Goal: Book appointment/travel/reservation

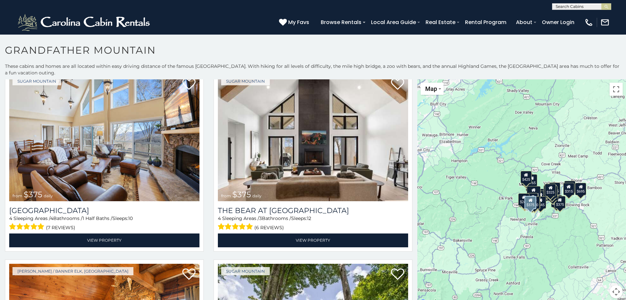
scroll to position [2466, 0]
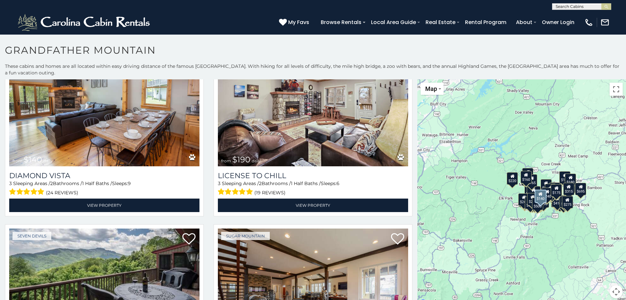
scroll to position [3912, 0]
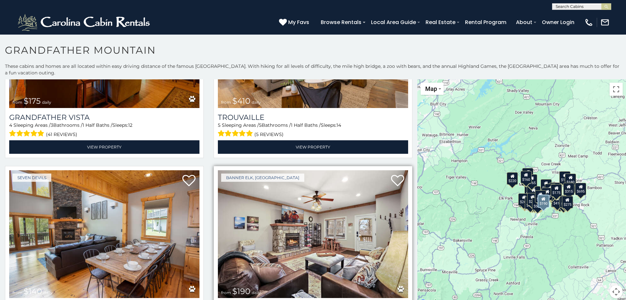
click at [286, 190] on img at bounding box center [313, 234] width 190 height 128
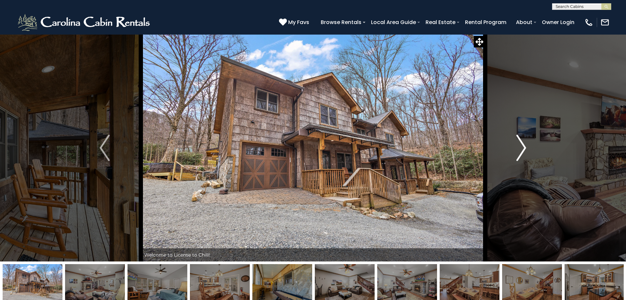
click at [520, 152] on img "Next" at bounding box center [522, 147] width 10 height 26
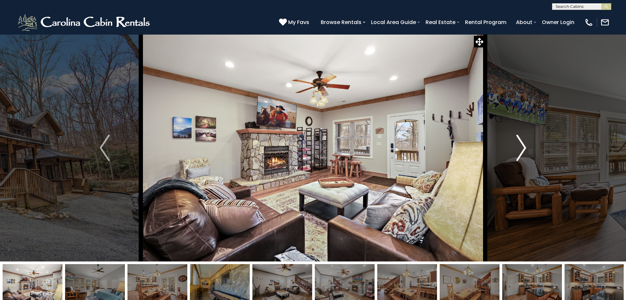
click at [521, 152] on img "Next" at bounding box center [522, 147] width 10 height 26
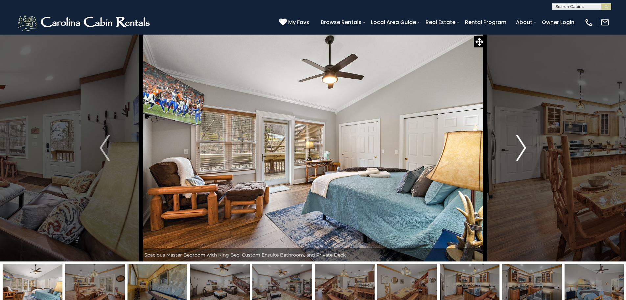
click at [521, 153] on img "Next" at bounding box center [522, 147] width 10 height 26
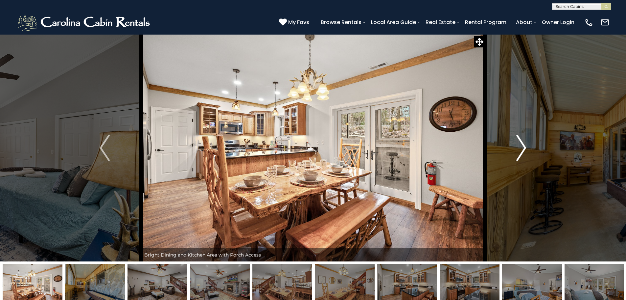
click at [521, 153] on img "Next" at bounding box center [522, 147] width 10 height 26
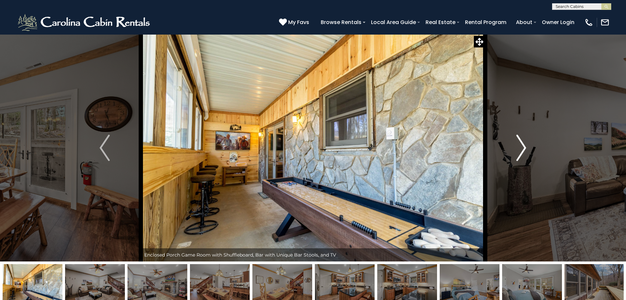
click at [520, 151] on img "Next" at bounding box center [522, 147] width 10 height 26
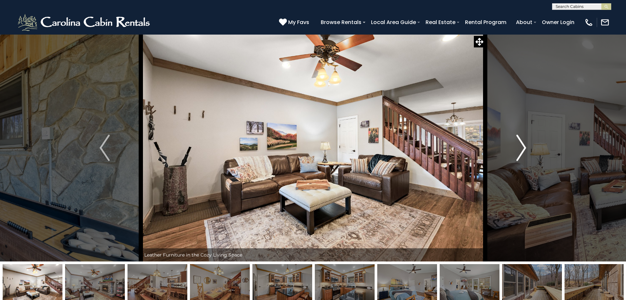
click at [520, 151] on img "Next" at bounding box center [522, 147] width 10 height 26
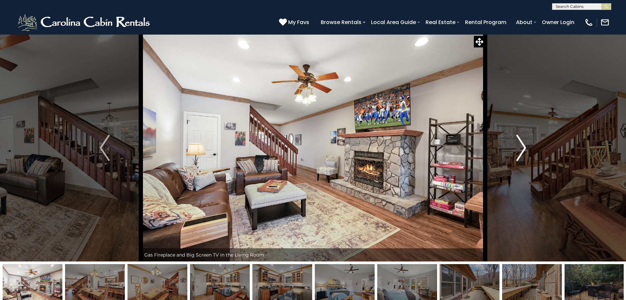
click at [520, 151] on img "Next" at bounding box center [522, 147] width 10 height 26
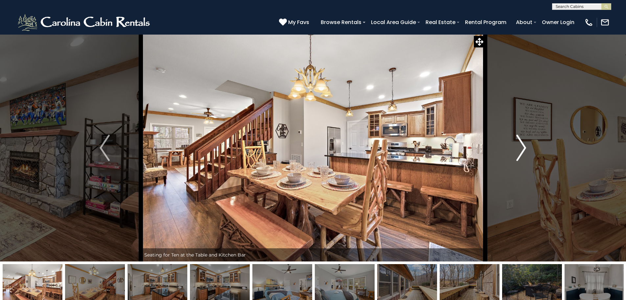
click at [519, 150] on img "Next" at bounding box center [522, 147] width 10 height 26
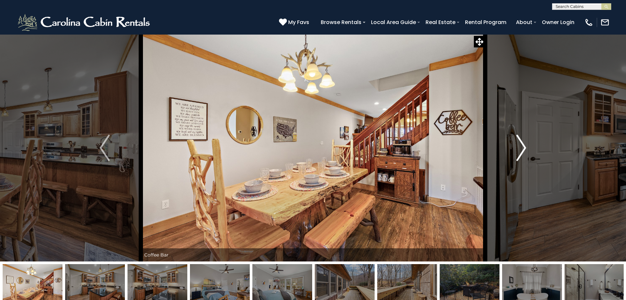
click at [519, 150] on img "Next" at bounding box center [522, 147] width 10 height 26
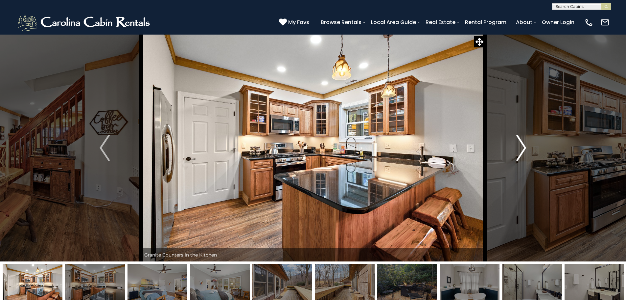
click at [519, 150] on img "Next" at bounding box center [522, 147] width 10 height 26
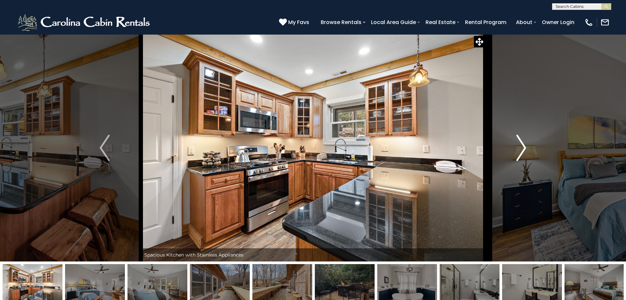
click at [519, 150] on img "Next" at bounding box center [522, 147] width 10 height 26
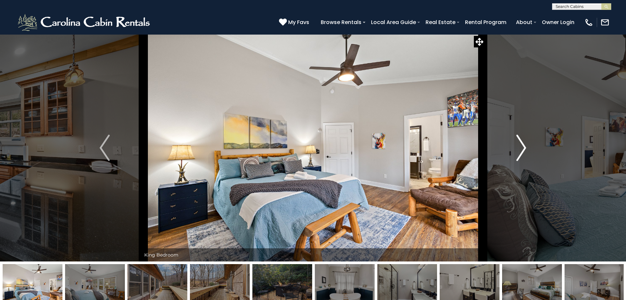
click at [519, 150] on img "Next" at bounding box center [522, 147] width 10 height 26
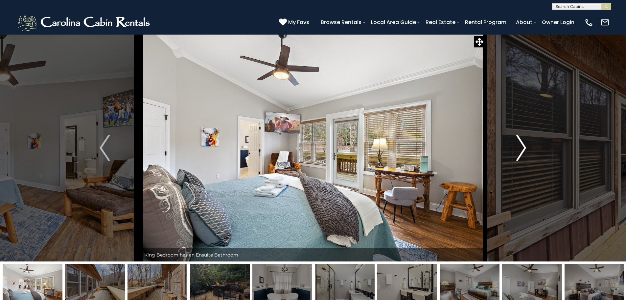
click at [519, 150] on img "Next" at bounding box center [522, 147] width 10 height 26
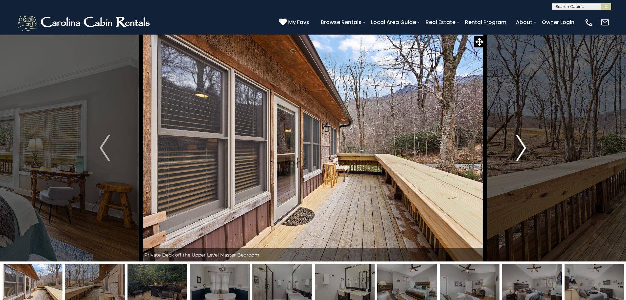
click at [522, 147] on img "Next" at bounding box center [522, 147] width 10 height 26
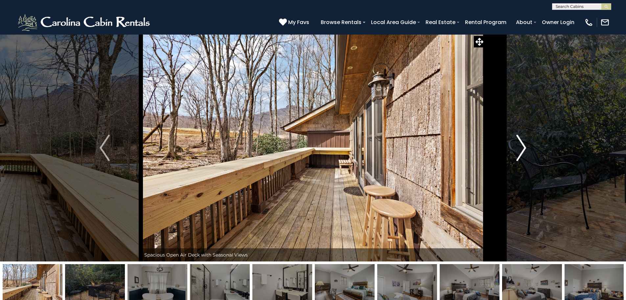
click at [521, 148] on img "Next" at bounding box center [522, 147] width 10 height 26
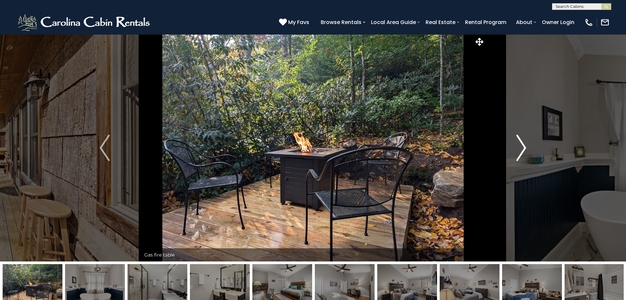
click at [522, 148] on img "Next" at bounding box center [522, 147] width 10 height 26
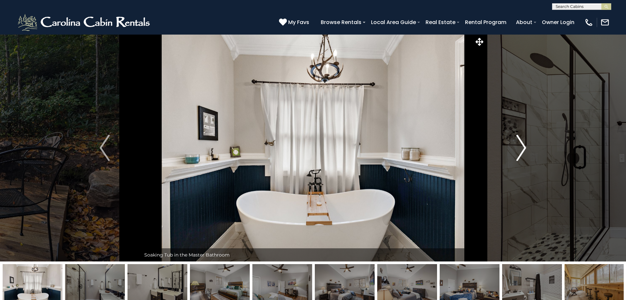
click at [522, 148] on img "Next" at bounding box center [522, 147] width 10 height 26
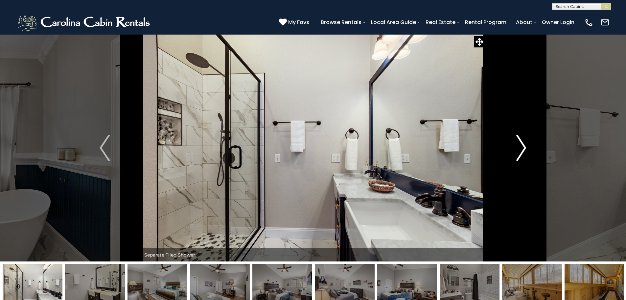
click at [522, 148] on img "Next" at bounding box center [522, 147] width 10 height 26
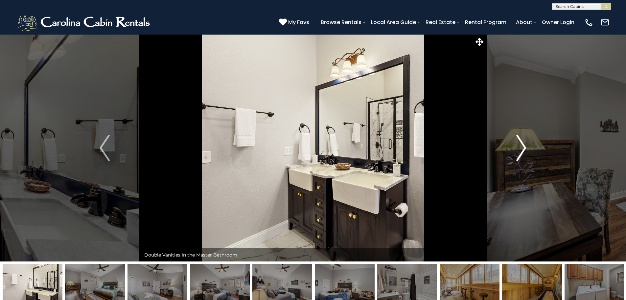
click at [522, 148] on img "Next" at bounding box center [522, 147] width 10 height 26
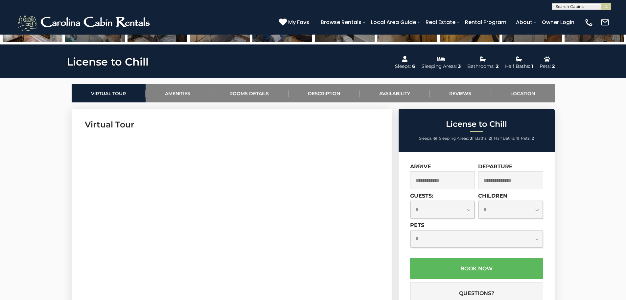
scroll to position [362, 0]
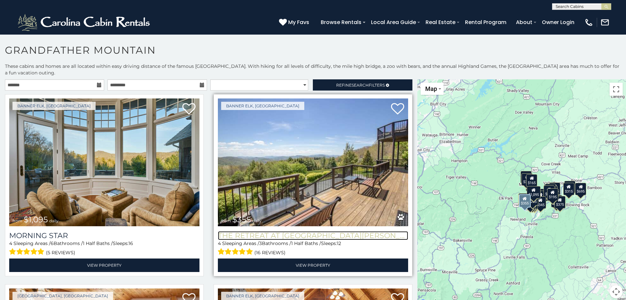
click at [269, 232] on h3 "The Retreat at Mountain Meadows" at bounding box center [313, 235] width 190 height 9
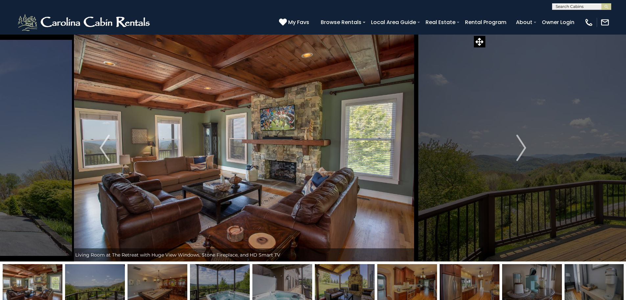
drag, startPoint x: 415, startPoint y: 204, endPoint x: 342, endPoint y: 206, distance: 73.0
click at [342, 206] on img at bounding box center [244, 147] width 345 height 227
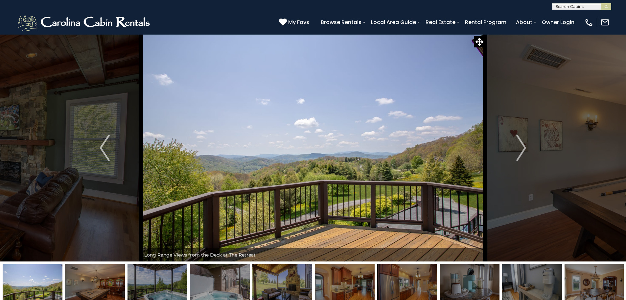
click at [329, 205] on img at bounding box center [313, 147] width 345 height 227
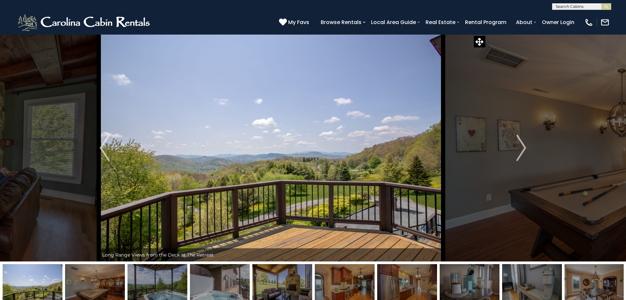
drag, startPoint x: 403, startPoint y: 208, endPoint x: 214, endPoint y: 211, distance: 188.7
click at [212, 211] on img at bounding box center [271, 147] width 345 height 227
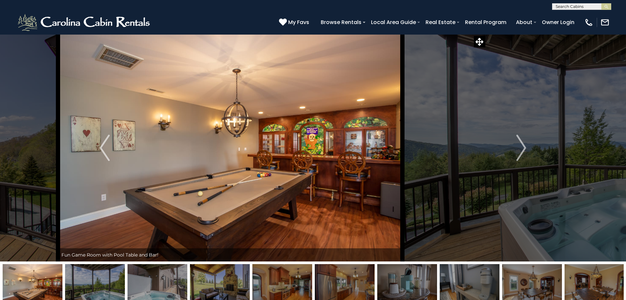
drag, startPoint x: 419, startPoint y: 198, endPoint x: 195, endPoint y: 209, distance: 224.2
click at [256, 207] on img at bounding box center [230, 147] width 345 height 227
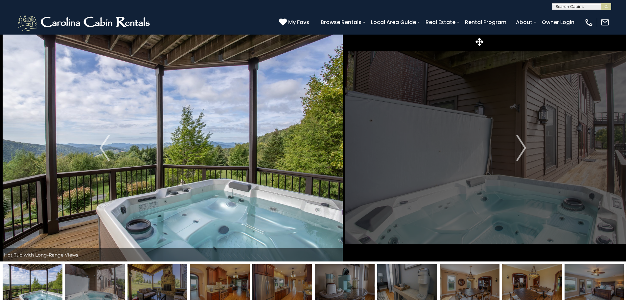
drag, startPoint x: 325, startPoint y: 203, endPoint x: 210, endPoint y: 204, distance: 114.1
click at [242, 203] on img at bounding box center [173, 147] width 345 height 227
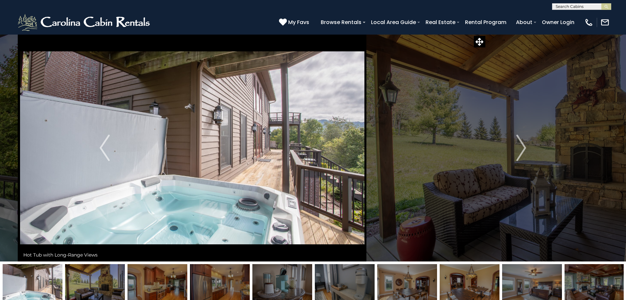
drag, startPoint x: 382, startPoint y: 197, endPoint x: 224, endPoint y: 201, distance: 158.5
click at [238, 201] on img at bounding box center [192, 147] width 345 height 227
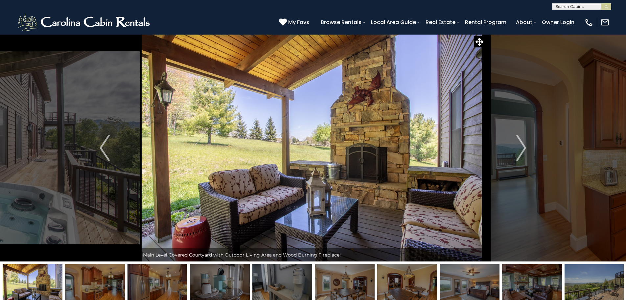
drag, startPoint x: 366, startPoint y: 200, endPoint x: 171, endPoint y: 203, distance: 195.3
click at [242, 203] on img at bounding box center [312, 147] width 345 height 227
drag, startPoint x: 411, startPoint y: 193, endPoint x: 301, endPoint y: 195, distance: 109.2
click at [325, 195] on img at bounding box center [312, 147] width 345 height 227
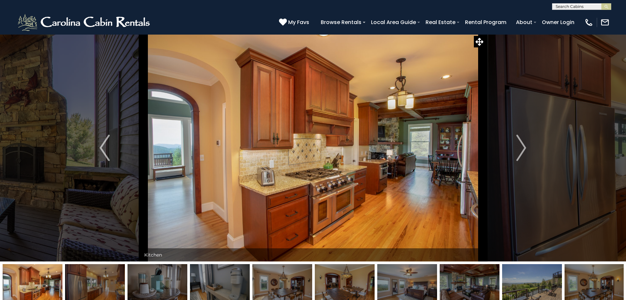
drag, startPoint x: 429, startPoint y: 179, endPoint x: 298, endPoint y: 185, distance: 131.7
click at [316, 183] on img at bounding box center [313, 147] width 345 height 227
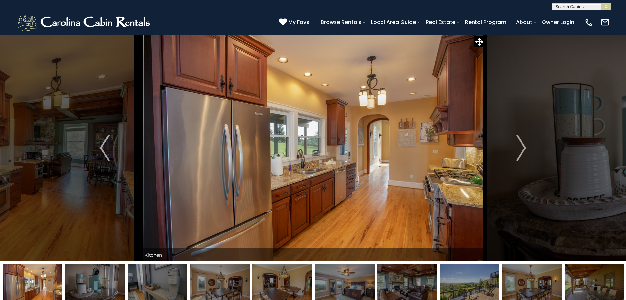
drag, startPoint x: 394, startPoint y: 179, endPoint x: 295, endPoint y: 180, distance: 99.0
click at [314, 180] on img at bounding box center [313, 147] width 345 height 227
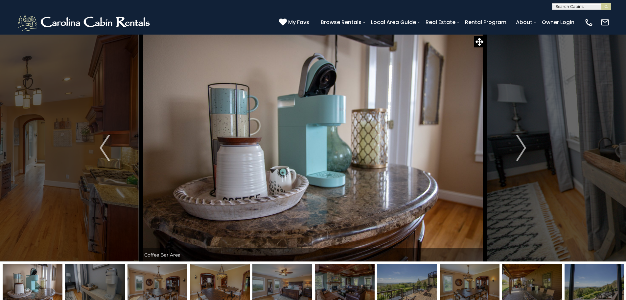
drag, startPoint x: 397, startPoint y: 172, endPoint x: 309, endPoint y: 174, distance: 87.8
click at [342, 174] on img at bounding box center [313, 147] width 345 height 227
drag, startPoint x: 548, startPoint y: 171, endPoint x: 374, endPoint y: 175, distance: 173.6
click at [414, 175] on div "Arrival View at The Retreat!" at bounding box center [313, 147] width 345 height 227
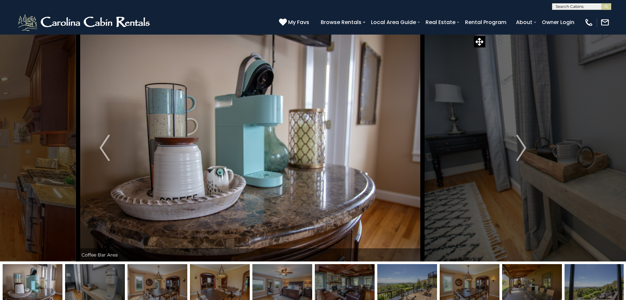
drag, startPoint x: 424, startPoint y: 179, endPoint x: 275, endPoint y: 182, distance: 149.0
click at [286, 181] on img at bounding box center [250, 147] width 345 height 227
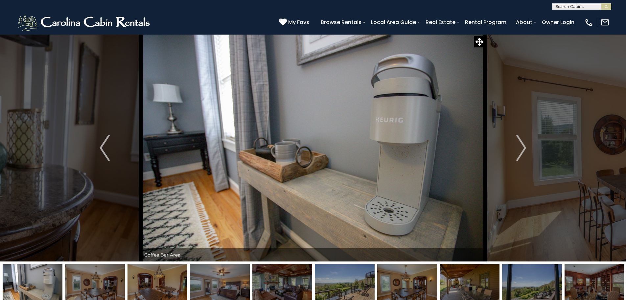
drag, startPoint x: 365, startPoint y: 180, endPoint x: 245, endPoint y: 180, distance: 120.3
click at [260, 180] on img at bounding box center [313, 147] width 345 height 227
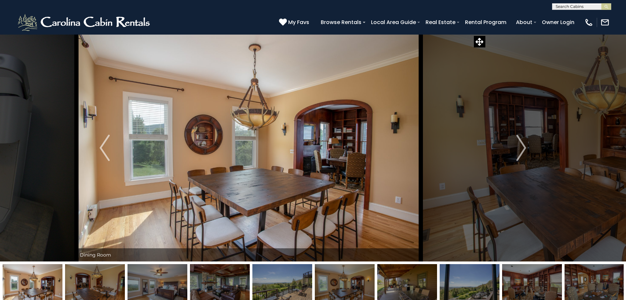
drag, startPoint x: 336, startPoint y: 181, endPoint x: 257, endPoint y: 185, distance: 79.0
click at [265, 185] on img at bounding box center [249, 147] width 345 height 227
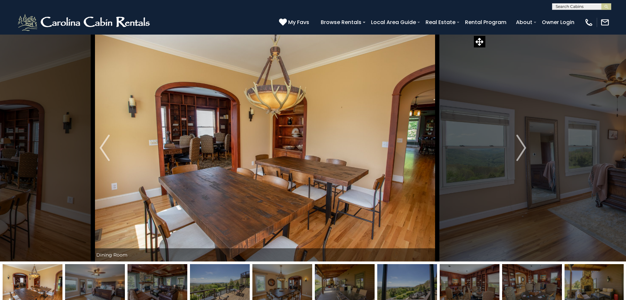
drag, startPoint x: 371, startPoint y: 182, endPoint x: 217, endPoint y: 191, distance: 153.5
click at [231, 191] on img at bounding box center [265, 147] width 345 height 227
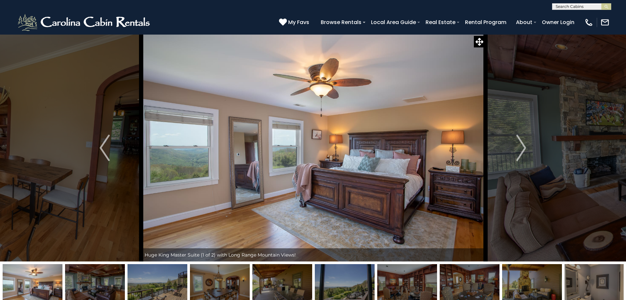
drag, startPoint x: 352, startPoint y: 188, endPoint x: 221, endPoint y: 193, distance: 130.9
click at [253, 191] on img at bounding box center [313, 147] width 345 height 227
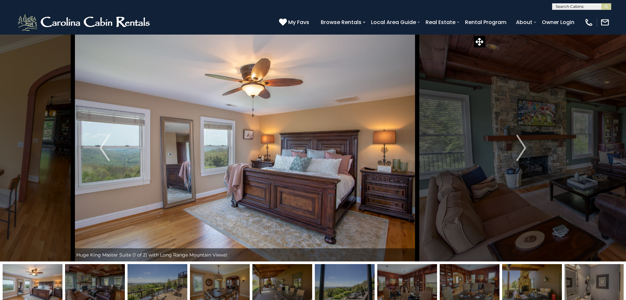
drag, startPoint x: 412, startPoint y: 189, endPoint x: 198, endPoint y: 194, distance: 213.7
click at [232, 193] on img at bounding box center [245, 147] width 345 height 227
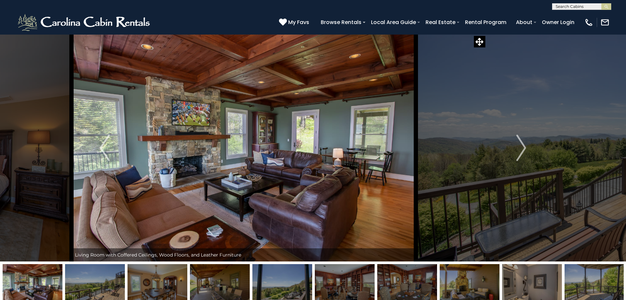
drag, startPoint x: 390, startPoint y: 182, endPoint x: 259, endPoint y: 189, distance: 131.4
click at [281, 189] on img at bounding box center [244, 147] width 345 height 227
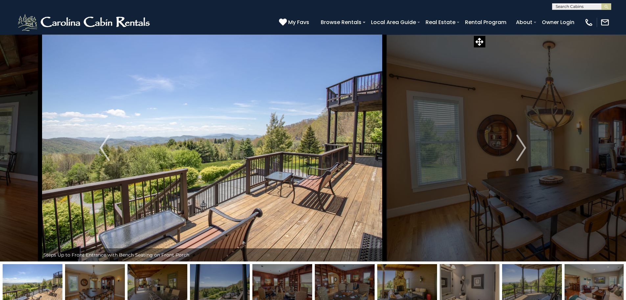
drag, startPoint x: 384, startPoint y: 185, endPoint x: 239, endPoint y: 197, distance: 145.4
click at [265, 195] on img at bounding box center [212, 147] width 345 height 227
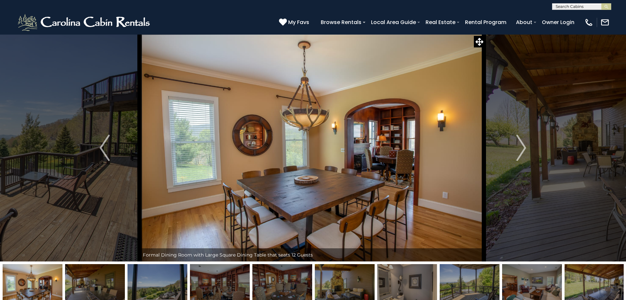
drag, startPoint x: 359, startPoint y: 191, endPoint x: 185, endPoint y: 200, distance: 174.1
click at [220, 200] on img at bounding box center [312, 147] width 345 height 227
drag, startPoint x: 420, startPoint y: 181, endPoint x: 205, endPoint y: 190, distance: 215.5
click at [208, 190] on img at bounding box center [312, 147] width 345 height 227
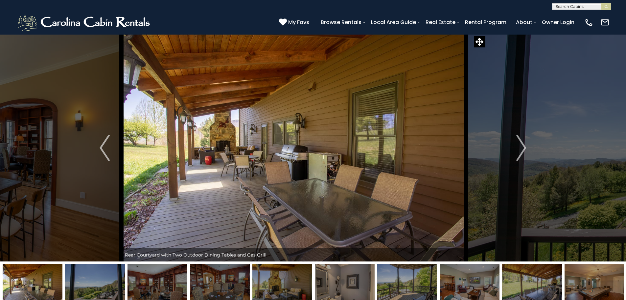
drag, startPoint x: 351, startPoint y: 183, endPoint x: 156, endPoint y: 194, distance: 195.3
click at [192, 194] on img at bounding box center [294, 147] width 345 height 227
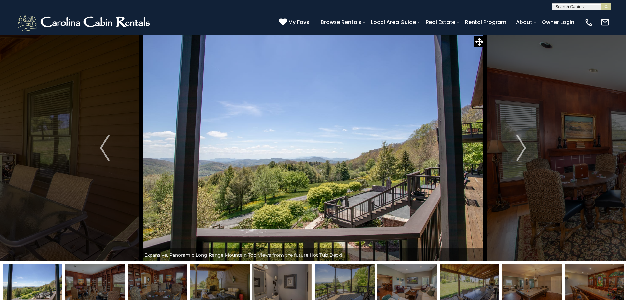
drag, startPoint x: 100, startPoint y: 192, endPoint x: 324, endPoint y: 189, distance: 224.6
click at [292, 190] on div "Arrival View at The Retreat!" at bounding box center [313, 147] width 345 height 227
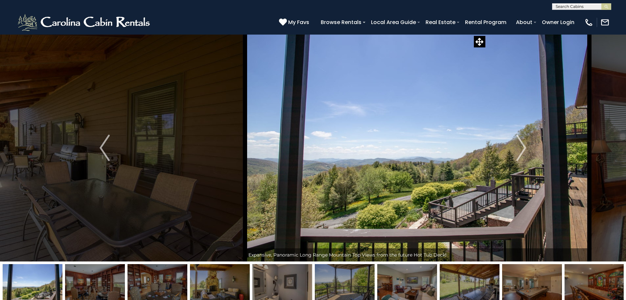
drag, startPoint x: 287, startPoint y: 190, endPoint x: 404, endPoint y: 190, distance: 117.0
click at [403, 190] on img at bounding box center [417, 147] width 345 height 227
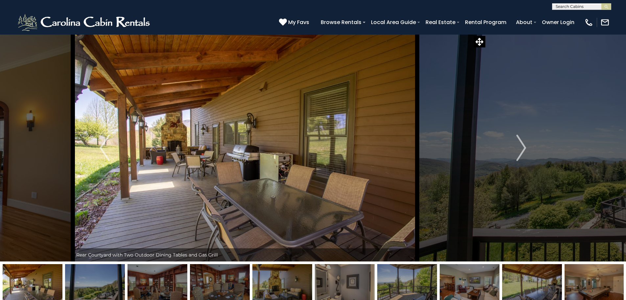
drag, startPoint x: 361, startPoint y: 192, endPoint x: 206, endPoint y: 194, distance: 154.5
click at [208, 194] on img at bounding box center [245, 147] width 345 height 227
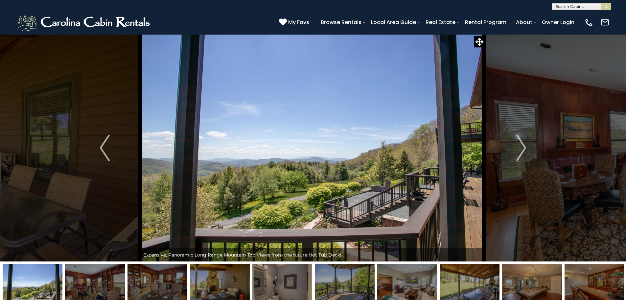
drag, startPoint x: 363, startPoint y: 185, endPoint x: 214, endPoint y: 193, distance: 148.8
click at [221, 193] on img at bounding box center [312, 147] width 345 height 227
drag, startPoint x: 418, startPoint y: 183, endPoint x: 192, endPoint y: 191, distance: 226.0
click at [192, 191] on img at bounding box center [312, 147] width 345 height 227
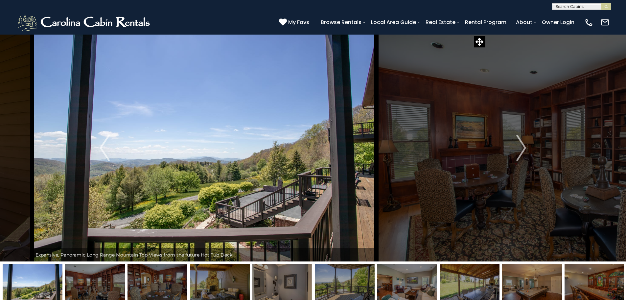
drag, startPoint x: 404, startPoint y: 164, endPoint x: 204, endPoint y: 169, distance: 200.3
click at [218, 167] on img at bounding box center [204, 147] width 345 height 227
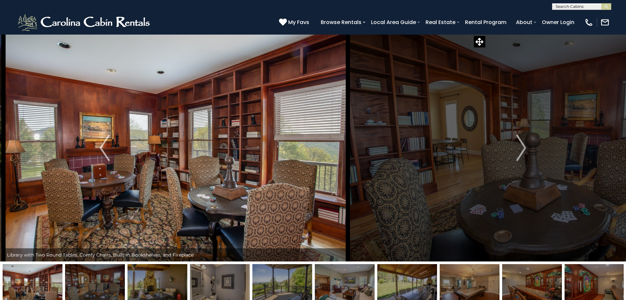
drag, startPoint x: 397, startPoint y: 162, endPoint x: 200, endPoint y: 171, distance: 196.8
click at [226, 171] on img at bounding box center [176, 147] width 345 height 227
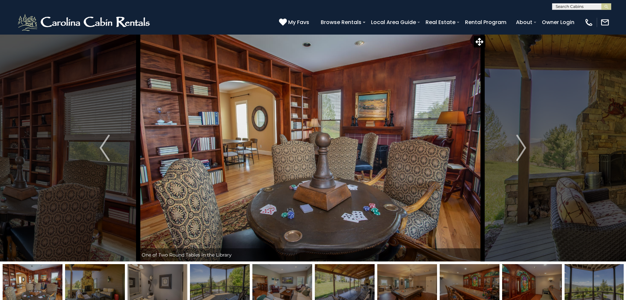
drag, startPoint x: 397, startPoint y: 159, endPoint x: 241, endPoint y: 166, distance: 155.6
click at [260, 162] on img at bounding box center [310, 147] width 345 height 227
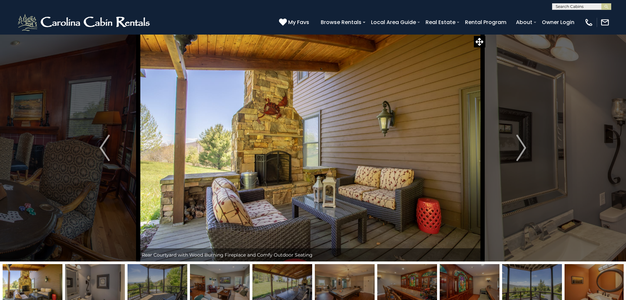
drag, startPoint x: 378, startPoint y: 163, endPoint x: 204, endPoint y: 163, distance: 173.9
click at [204, 163] on img at bounding box center [310, 147] width 345 height 227
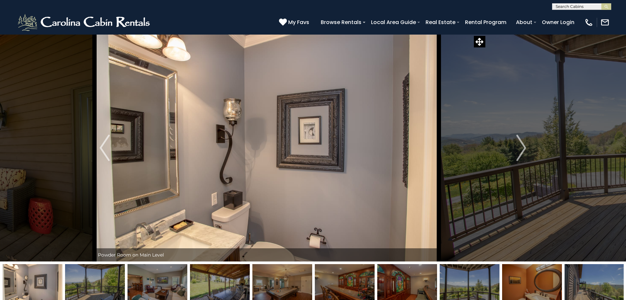
drag, startPoint x: 360, startPoint y: 160, endPoint x: 174, endPoint y: 167, distance: 186.2
click at [184, 167] on img at bounding box center [267, 147] width 345 height 227
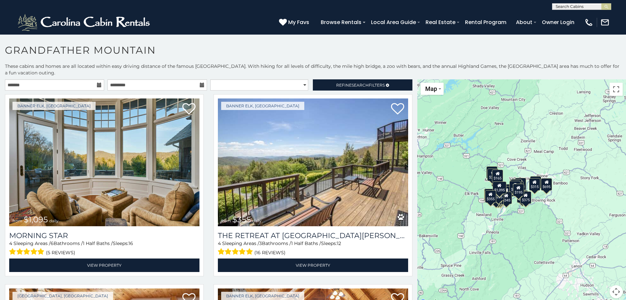
drag, startPoint x: 552, startPoint y: 250, endPoint x: 522, endPoint y: 246, distance: 30.3
click at [522, 246] on div "$1,095 $355 $300 $225 $375 $425 $400 $485 $300 $300 $375 $350 $305 $275 $375 $3…" at bounding box center [522, 192] width 209 height 227
